Goal: Information Seeking & Learning: Learn about a topic

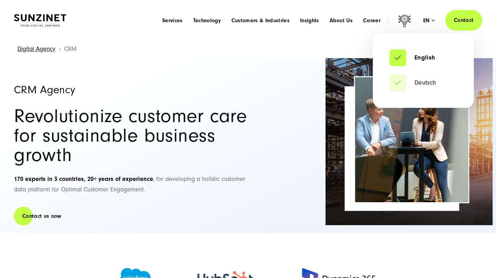
click at [428, 24] on div "en" at bounding box center [428, 20] width 11 height 7
click at [428, 86] on link "Deutsch" at bounding box center [412, 82] width 46 height 7
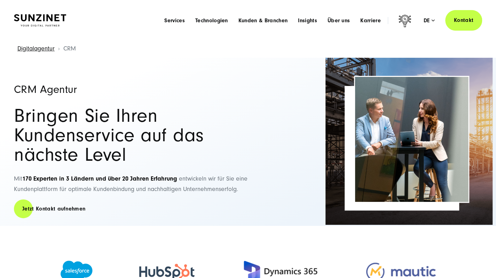
click at [326, 28] on div "Menu Services Menu Full Service Digitalagentur Wir lösen komplexe Herausforderu…" at bounding box center [320, 20] width 323 height 21
click at [327, 24] on span "Über uns" at bounding box center [338, 20] width 23 height 7
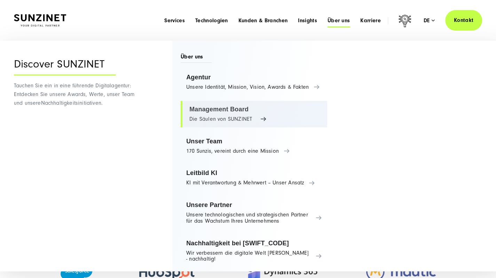
click at [274, 127] on link "Management Board Die Säulen von SUNZINET" at bounding box center [254, 114] width 146 height 26
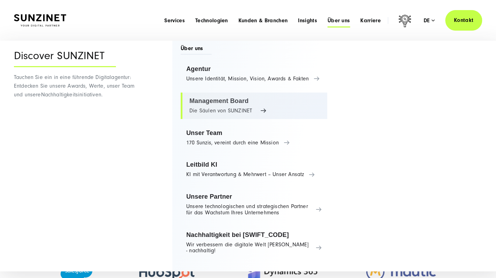
scroll to position [27, 0]
